Goal: Register for event/course

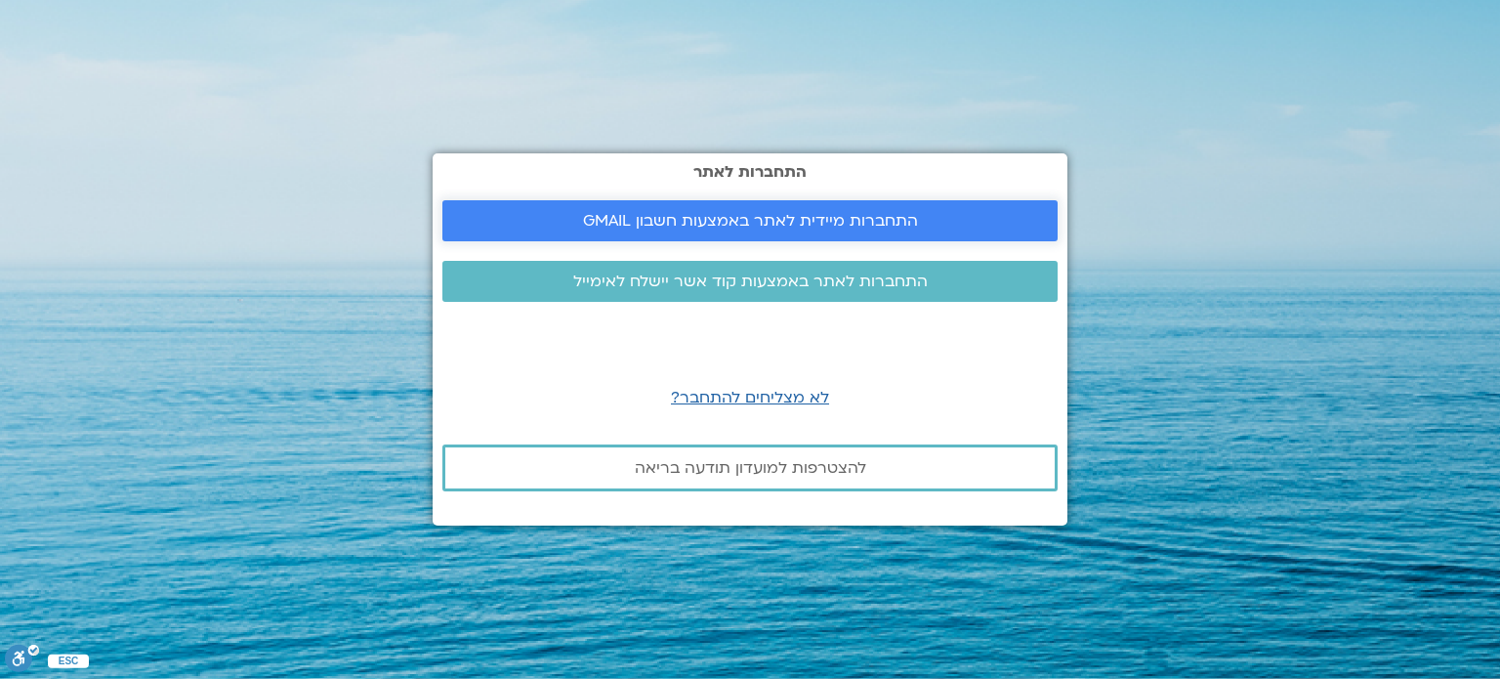
click at [718, 223] on span "התחברות מיידית לאתר באמצעות חשבון GMAIL" at bounding box center [750, 221] width 335 height 18
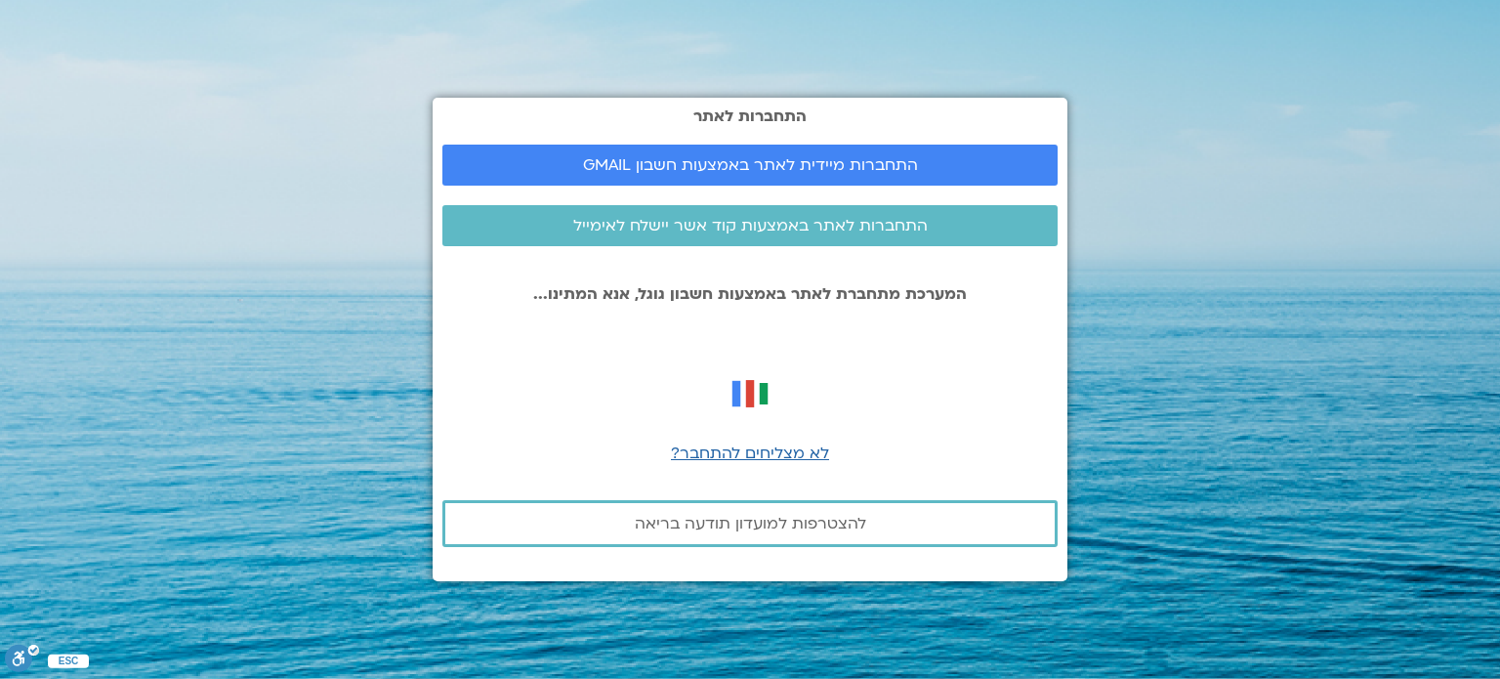
click at [896, 328] on div at bounding box center [749, 334] width 615 height 24
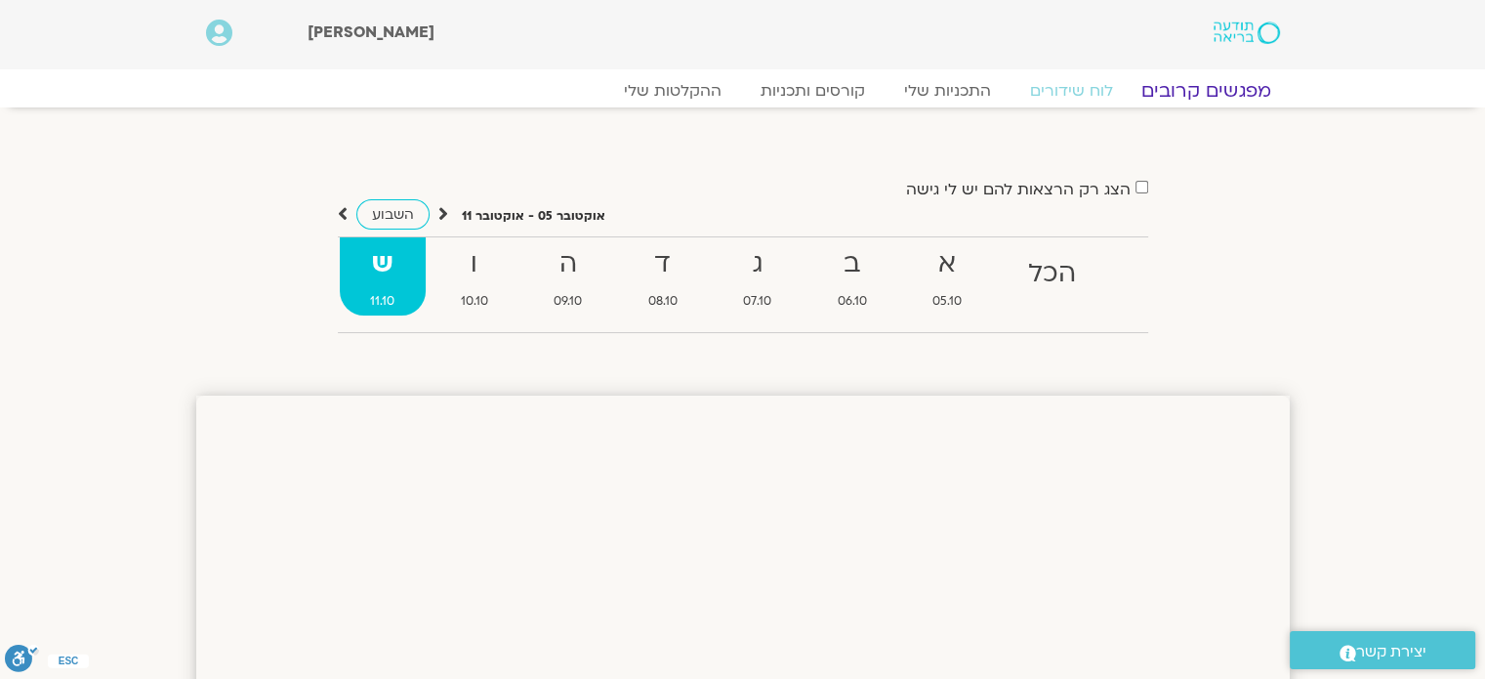
click at [1199, 95] on link "מפגשים קרובים" at bounding box center [1205, 90] width 177 height 23
click at [1194, 88] on link "מפגשים קרובים" at bounding box center [1205, 90] width 177 height 23
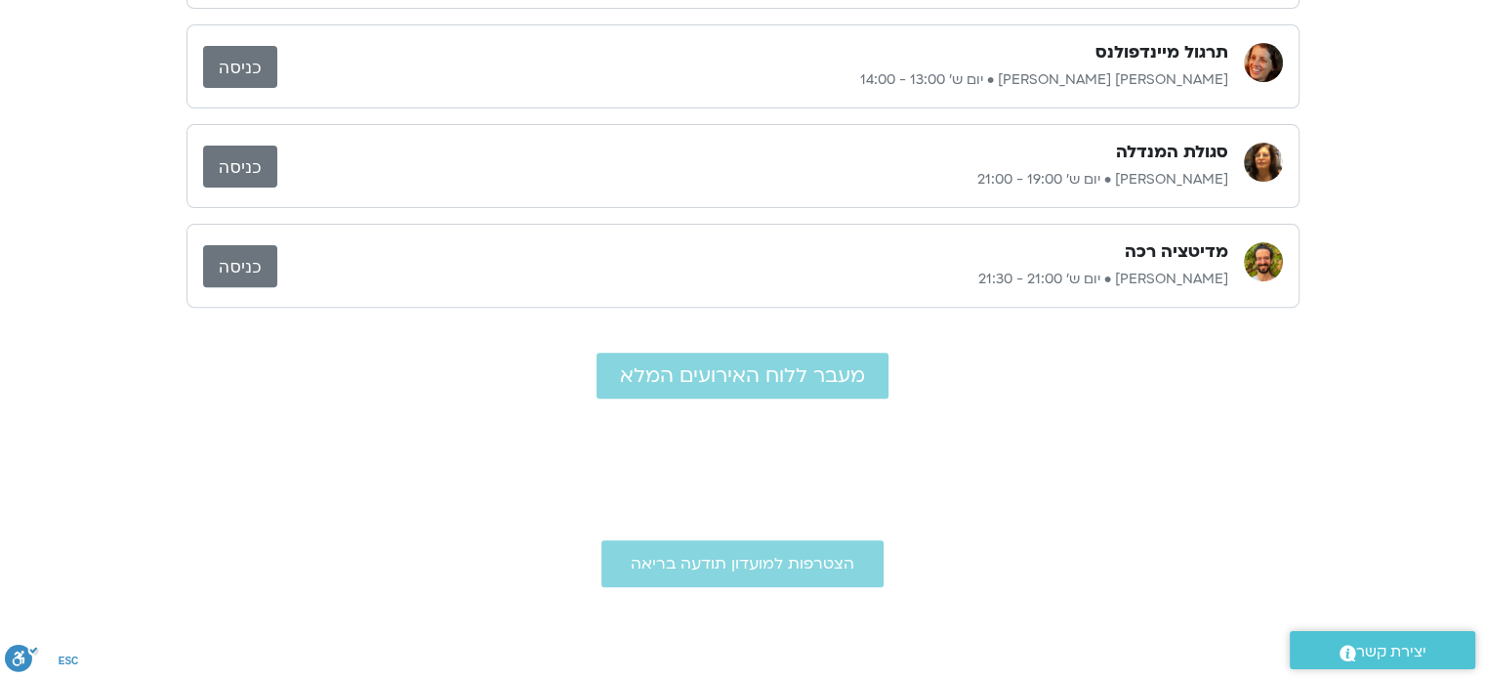
scroll to position [670, 0]
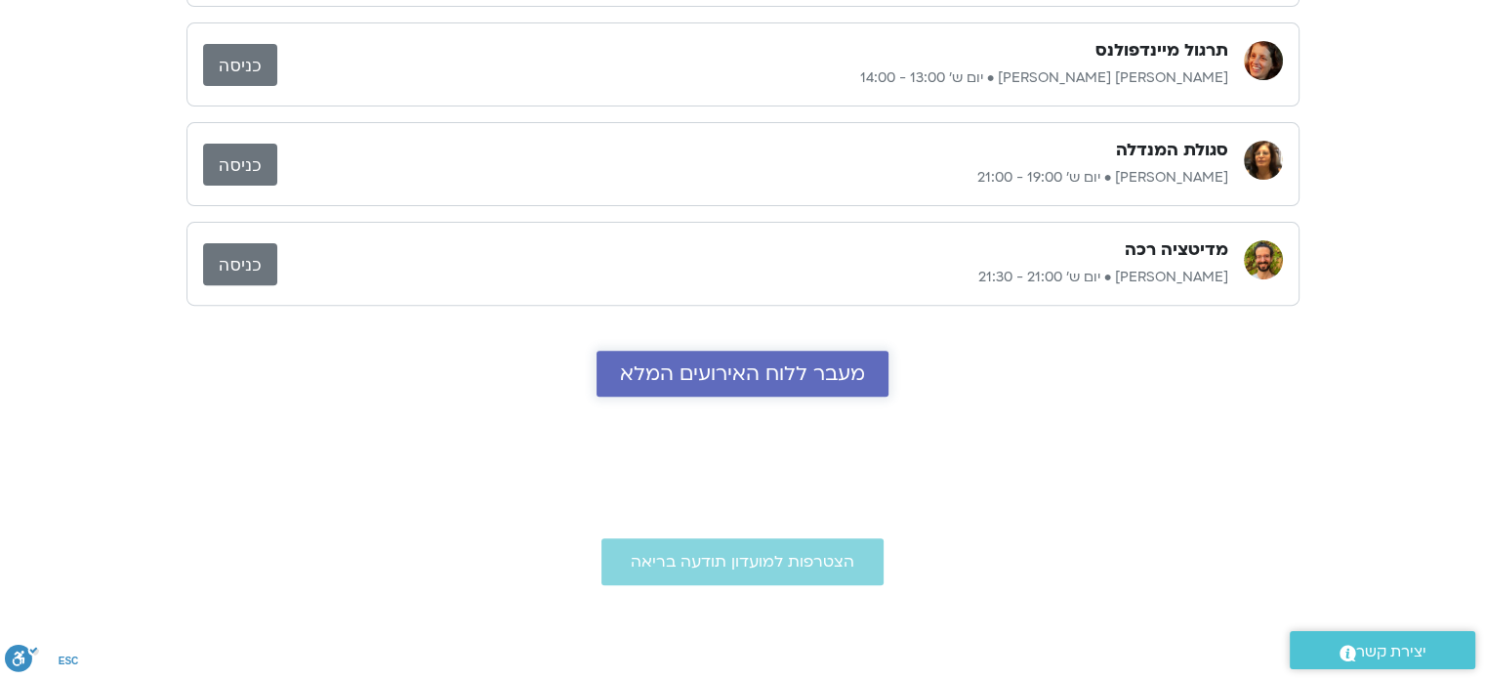
click at [765, 370] on span "מעבר ללוח האירועים המלא" at bounding box center [742, 373] width 245 height 22
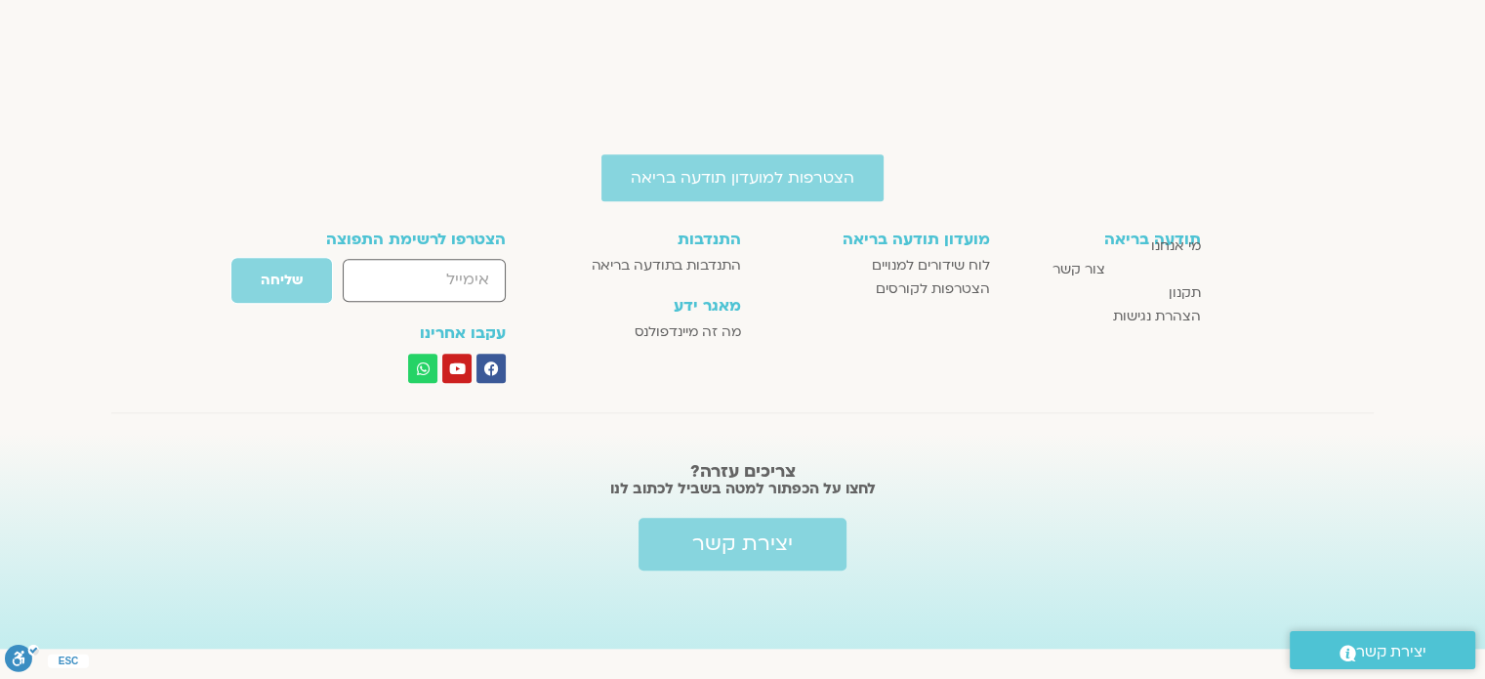
scroll to position [1939, 0]
